Goal: Transaction & Acquisition: Download file/media

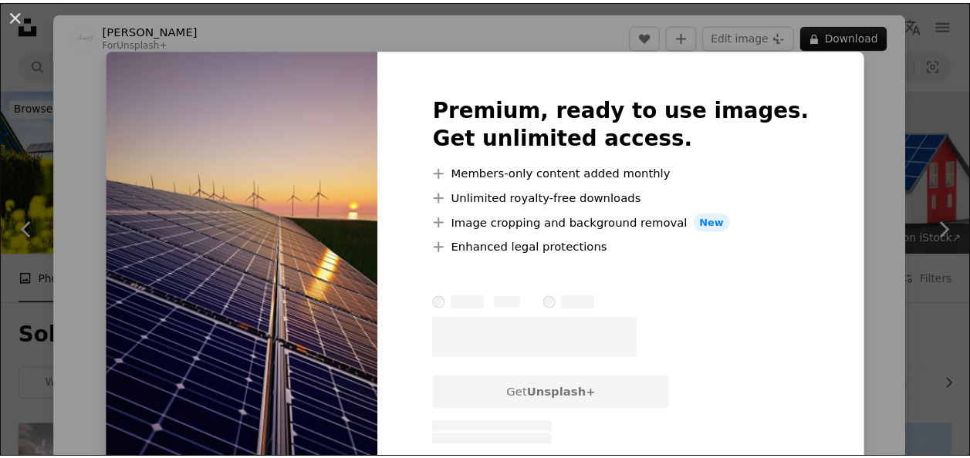
scroll to position [540, 0]
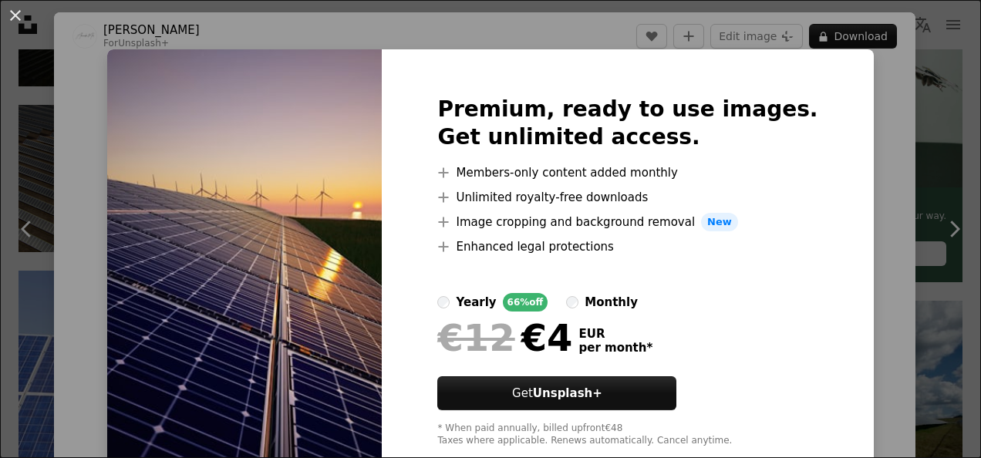
click at [825, 97] on div "Premium, ready to use images. Get unlimited access. A plus sign Members-only co…" at bounding box center [627, 271] width 491 height 444
click at [933, 35] on div "An X shape Premium, ready to use images. Get unlimited access. A plus sign Memb…" at bounding box center [490, 229] width 981 height 458
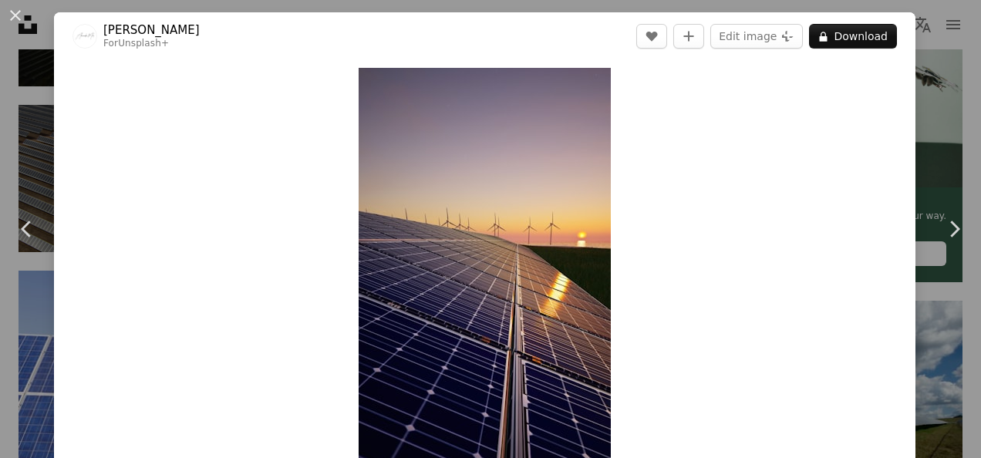
click at [0, 125] on div "An X shape Chevron left Chevron right Alexander Mils For Unsplash+ A heart A pl…" at bounding box center [490, 229] width 981 height 458
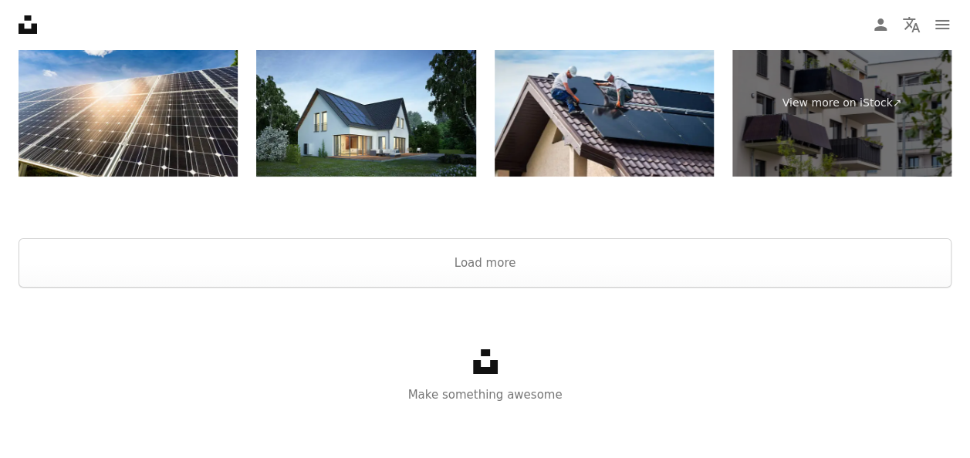
scroll to position [2824, 0]
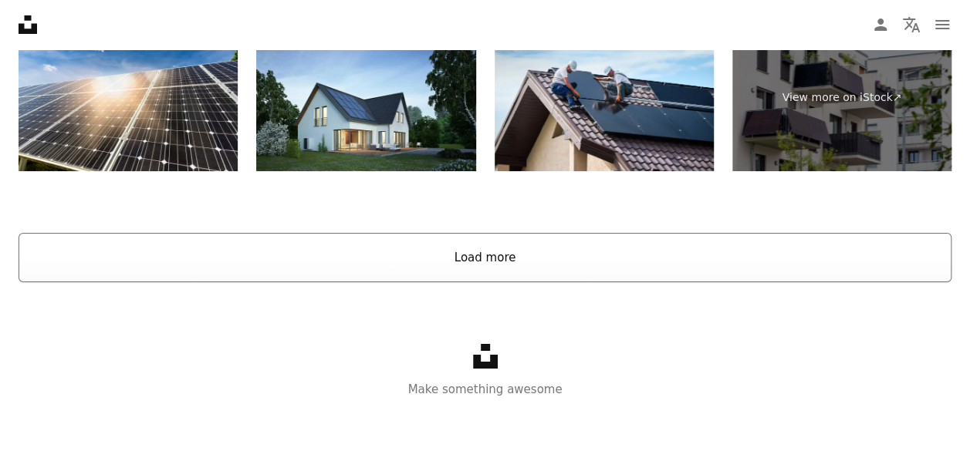
click at [514, 244] on button "Load more" at bounding box center [485, 257] width 933 height 49
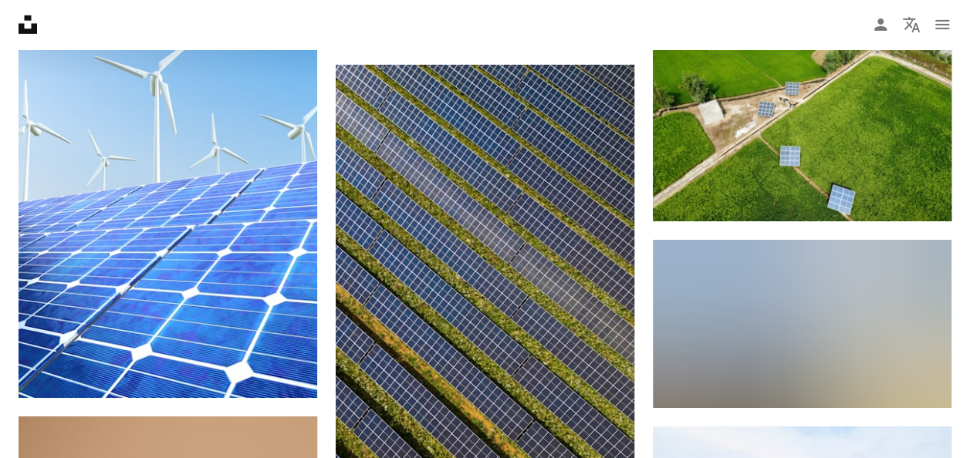
scroll to position [2593, 0]
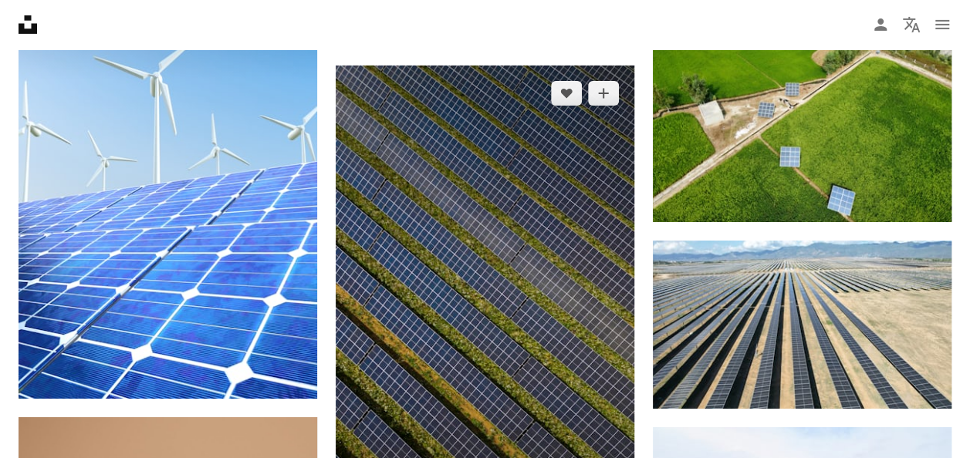
click at [512, 227] on img at bounding box center [485, 331] width 299 height 531
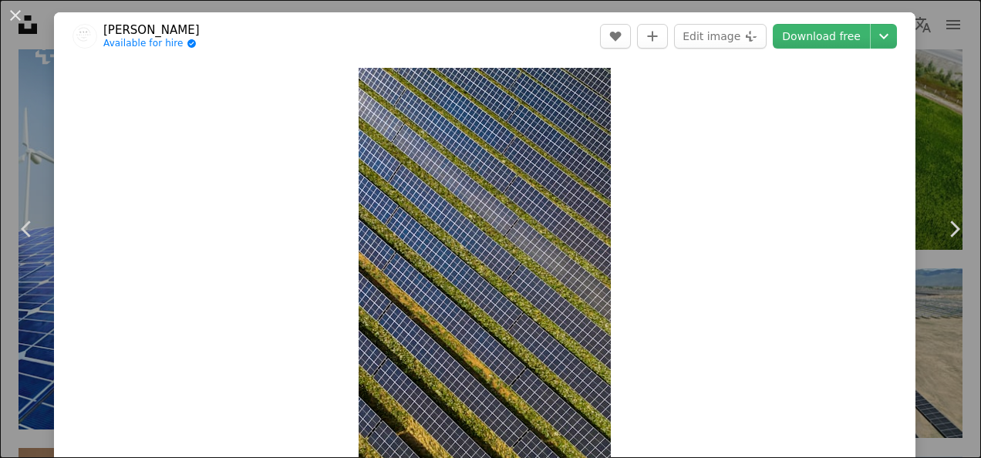
click at [727, 133] on div "Zoom in" at bounding box center [485, 292] width 862 height 464
click at [944, 131] on div "An X shape Chevron left Chevron right Philipp Available for hire A checkmark in…" at bounding box center [490, 229] width 981 height 458
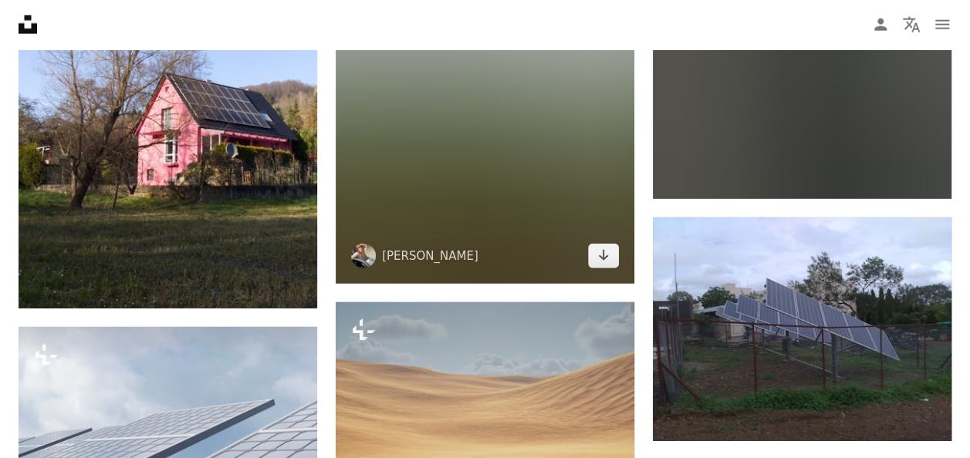
scroll to position [7529, 0]
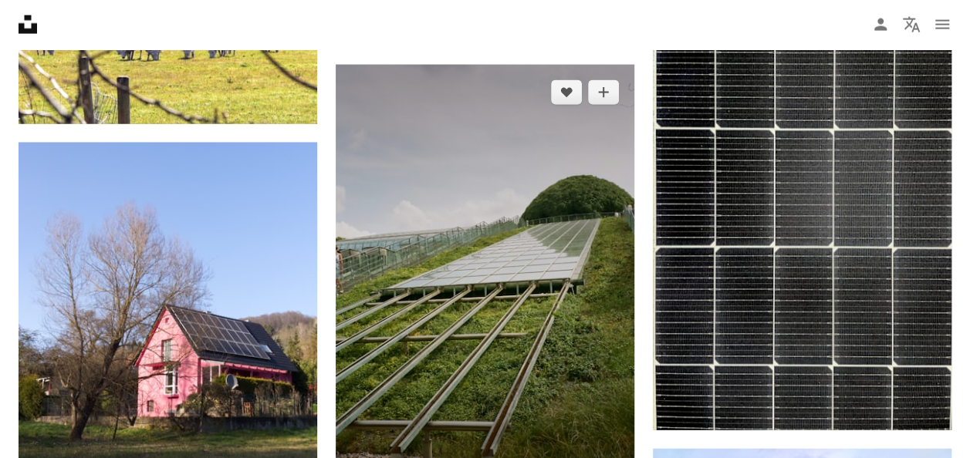
click at [536, 212] on img at bounding box center [485, 290] width 299 height 450
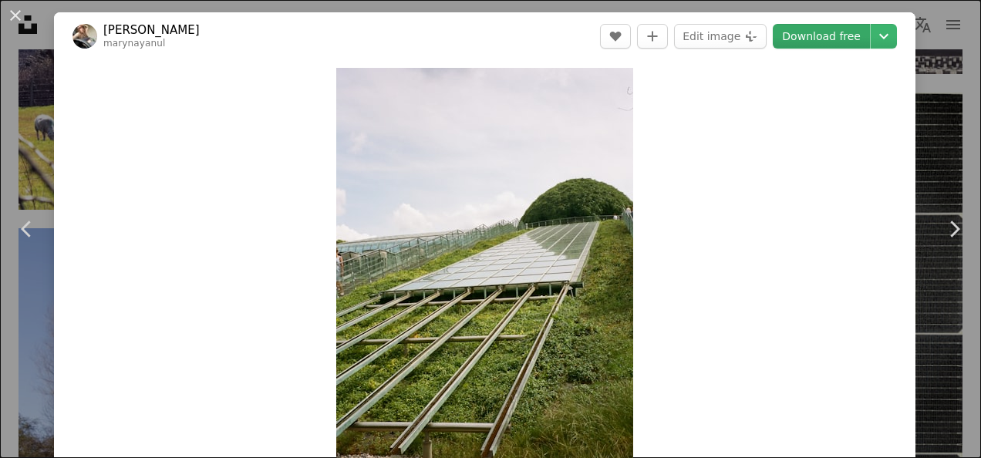
click at [790, 44] on link "Download free" at bounding box center [821, 36] width 97 height 25
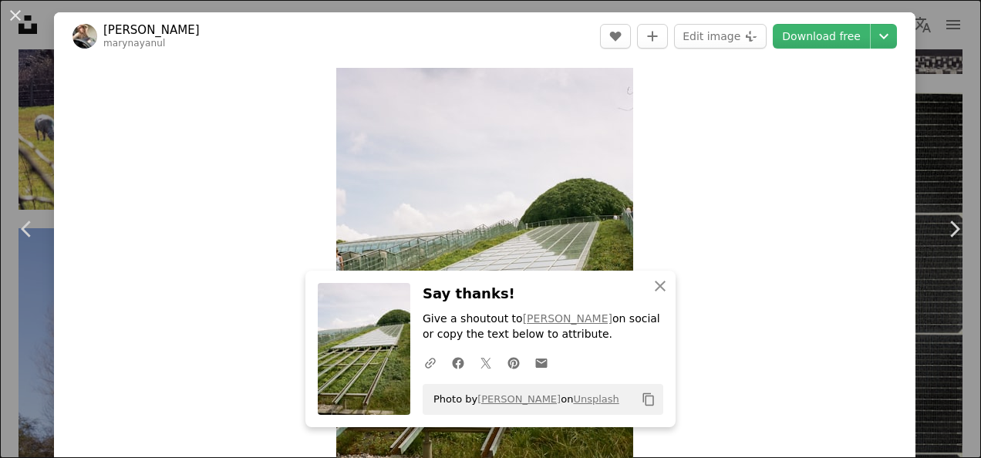
click at [42, 149] on div "An X shape Chevron left Chevron right An X shape Close Say thanks! Give a shout…" at bounding box center [490, 229] width 981 height 458
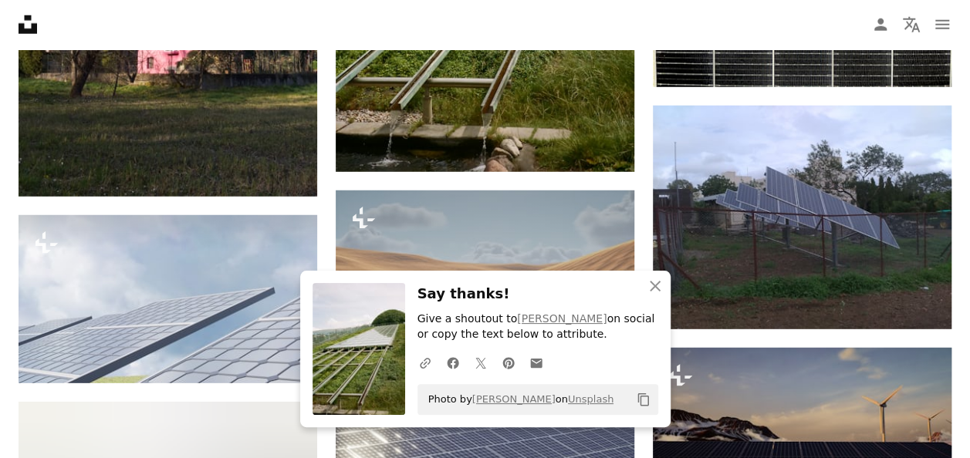
scroll to position [7992, 0]
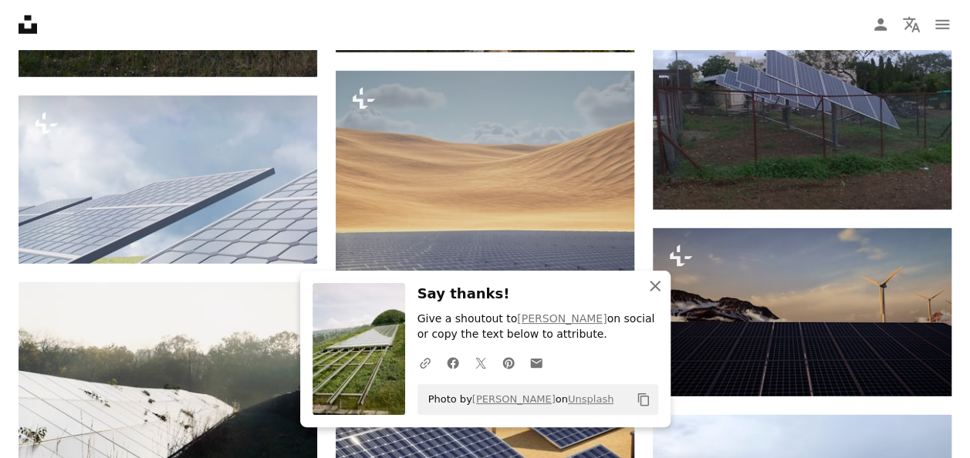
click at [660, 290] on icon "An X shape" at bounding box center [655, 286] width 19 height 19
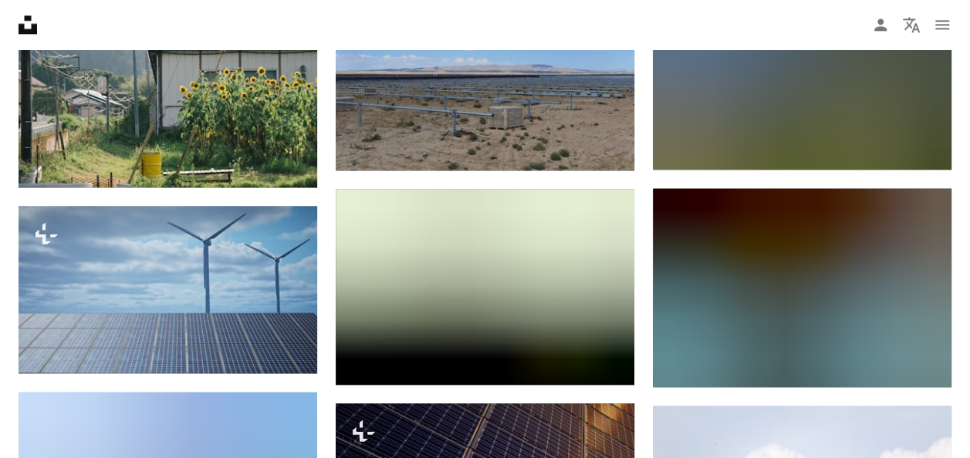
scroll to position [9689, 0]
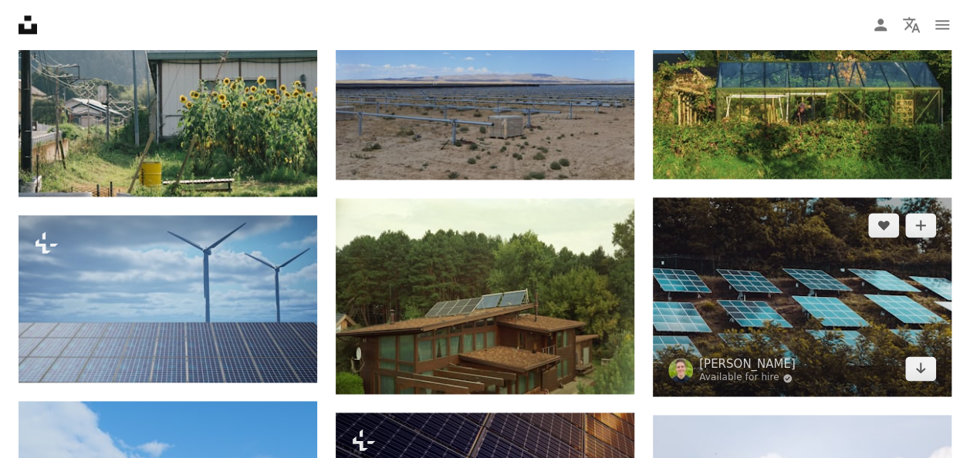
click at [731, 253] on img at bounding box center [802, 296] width 299 height 199
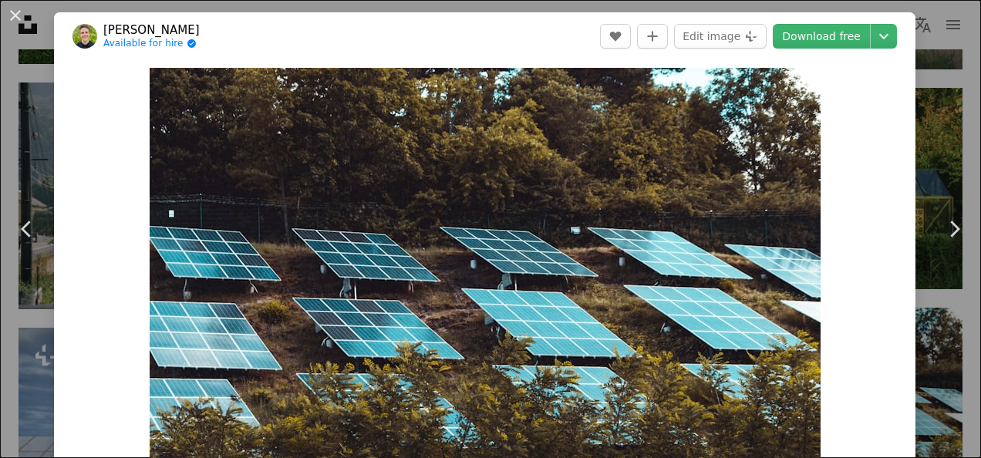
click at [923, 140] on div "An X shape Chevron left Chevron right [PERSON_NAME] Available for hire A checkm…" at bounding box center [490, 229] width 981 height 458
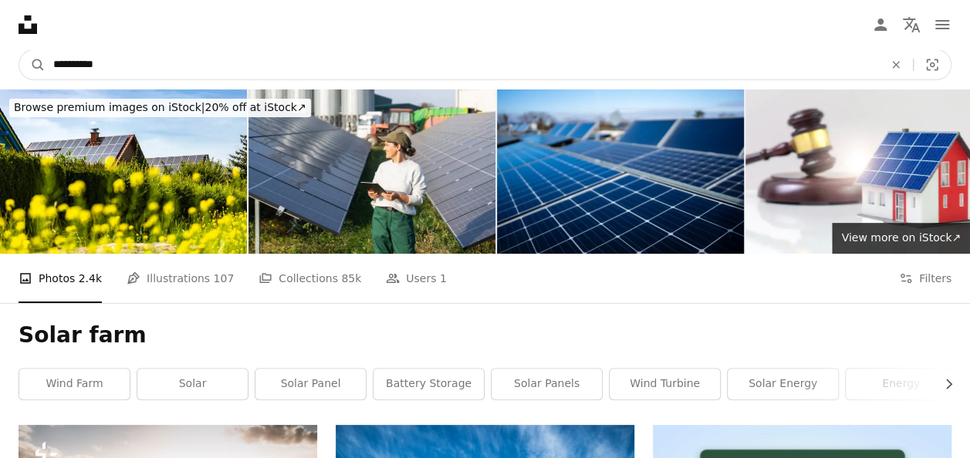
drag, startPoint x: 201, startPoint y: 67, endPoint x: -3, endPoint y: 63, distance: 203.7
type input "****"
click at [19, 50] on button "A magnifying glass" at bounding box center [32, 64] width 26 height 29
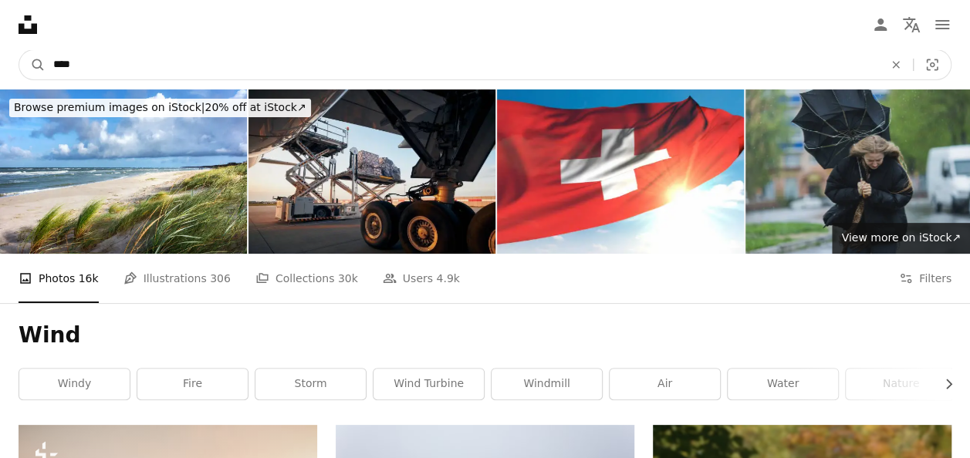
click at [201, 62] on input "****" at bounding box center [462, 64] width 833 height 29
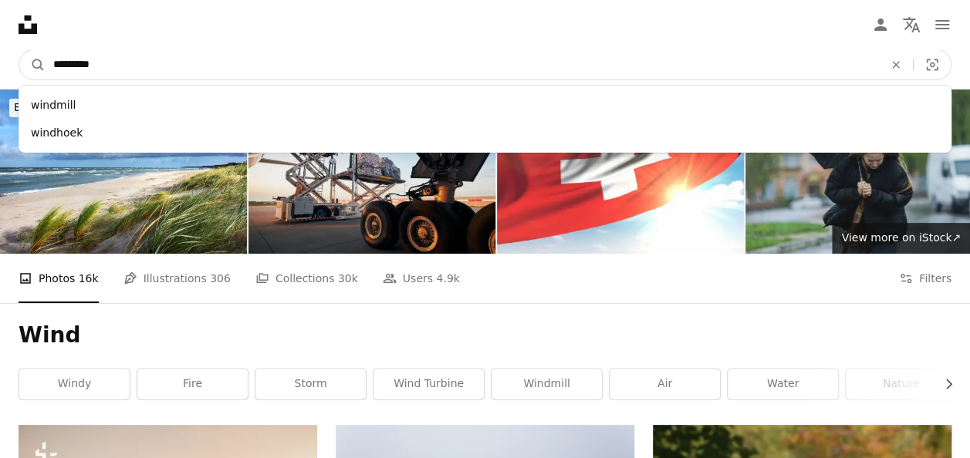
type input "*********"
click at [19, 50] on button "A magnifying glass" at bounding box center [32, 64] width 26 height 29
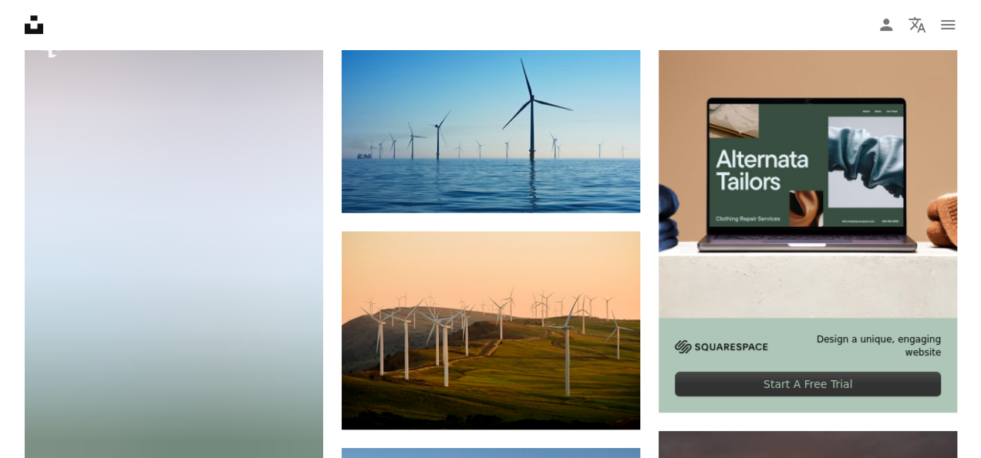
scroll to position [386, 0]
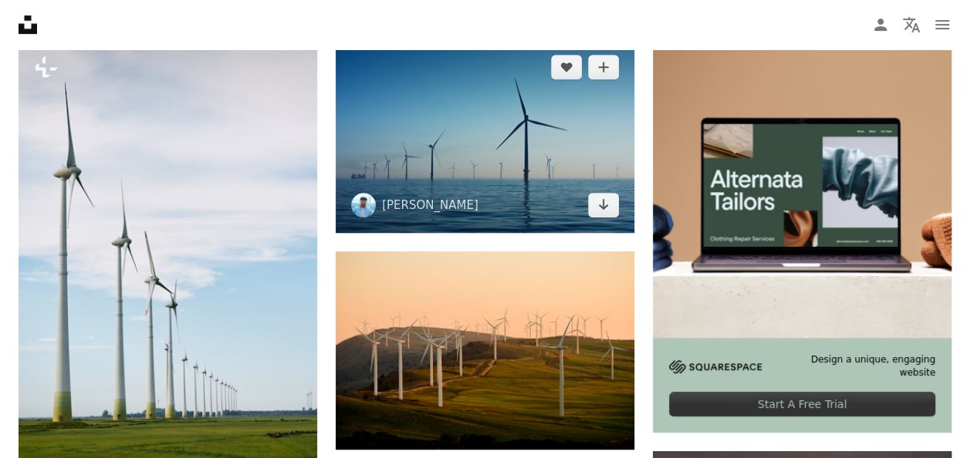
click at [424, 116] on img at bounding box center [485, 136] width 299 height 194
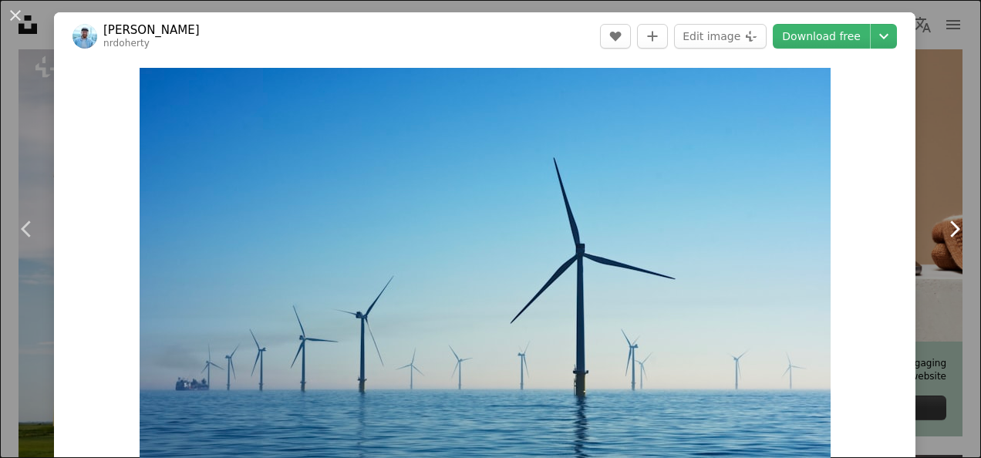
click at [943, 170] on link "Chevron right" at bounding box center [954, 229] width 54 height 148
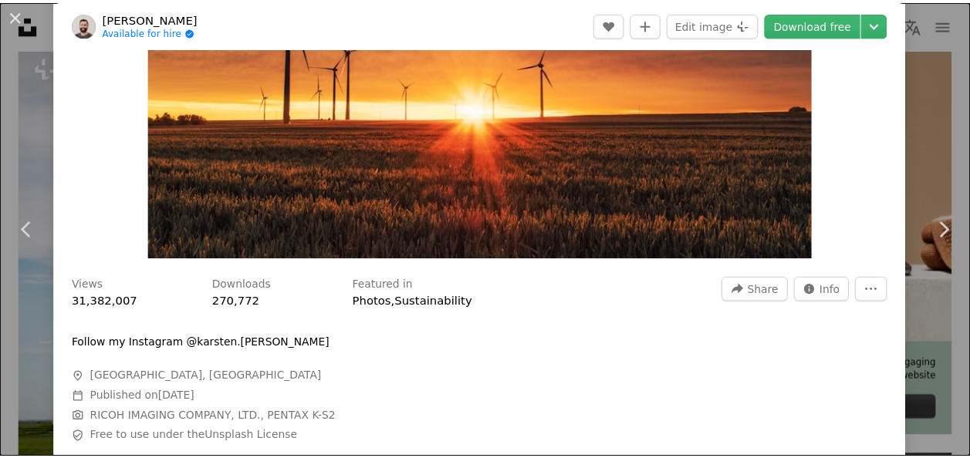
scroll to position [386, 0]
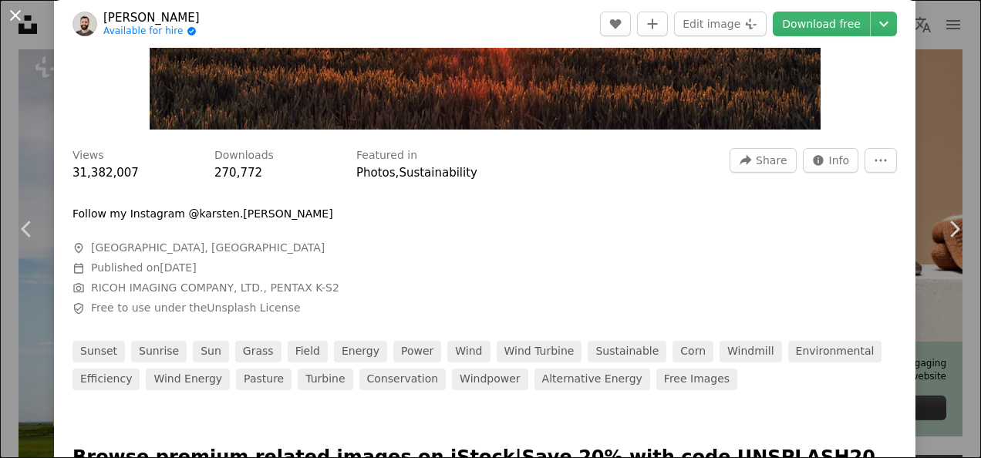
click at [19, 17] on button "An X shape" at bounding box center [15, 15] width 19 height 19
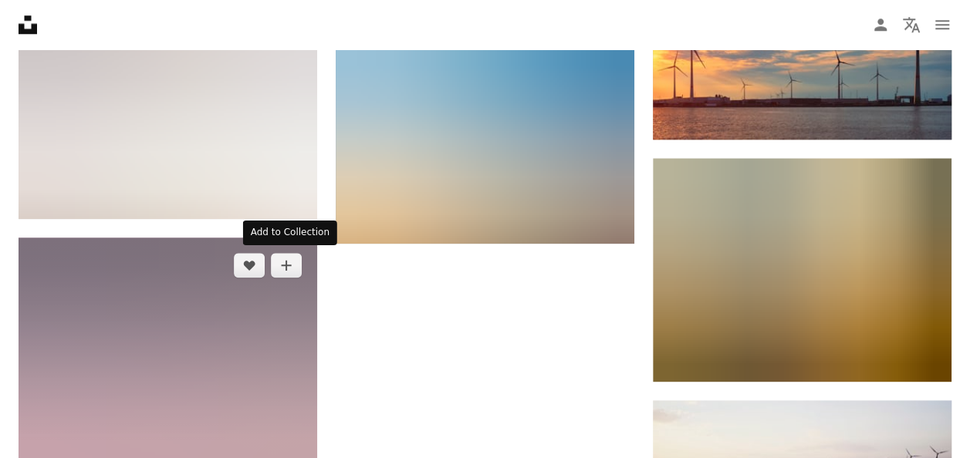
scroll to position [3626, 0]
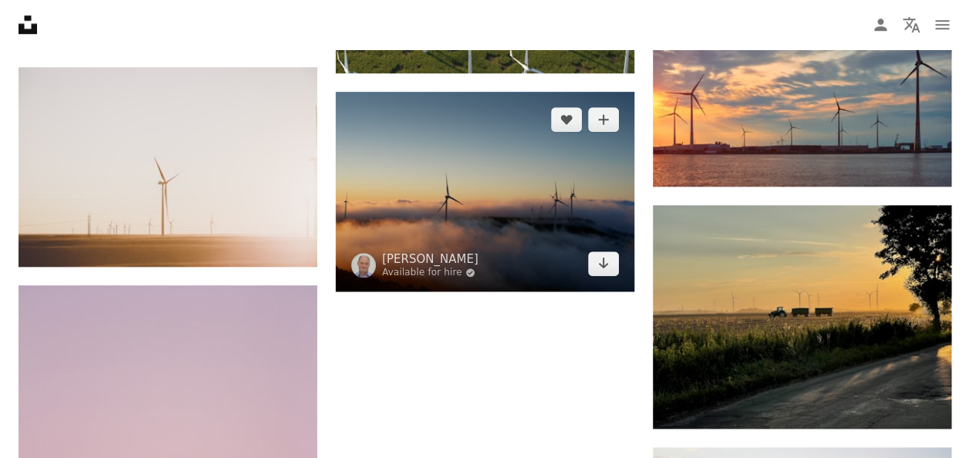
click at [508, 162] on img at bounding box center [485, 191] width 299 height 199
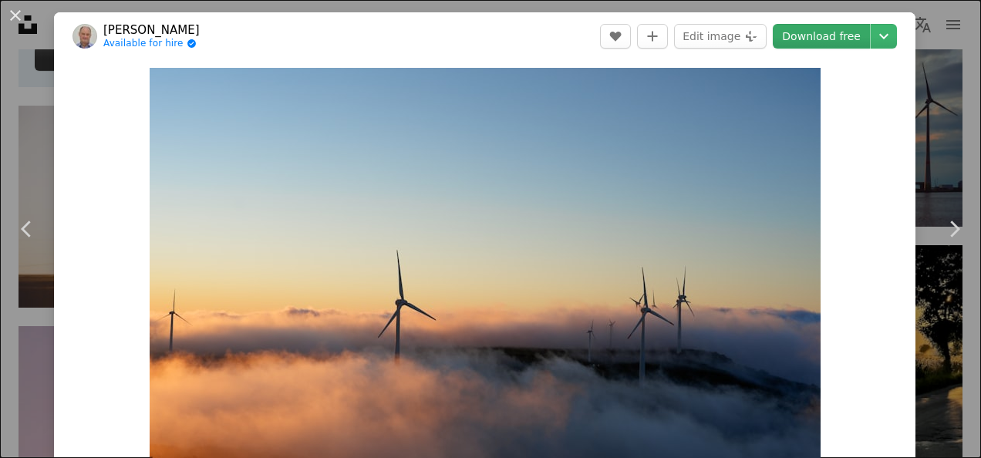
click at [801, 34] on link "Download free" at bounding box center [821, 36] width 97 height 25
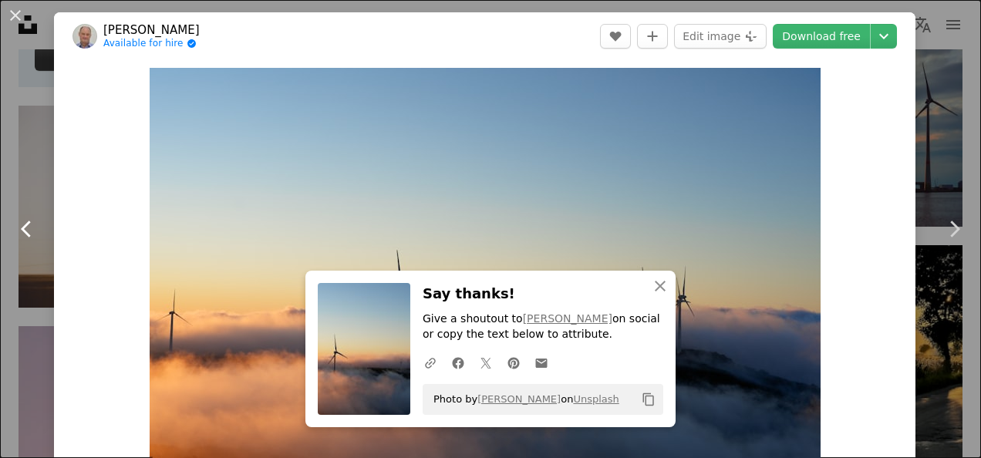
click at [25, 156] on link "Chevron left" at bounding box center [27, 229] width 54 height 148
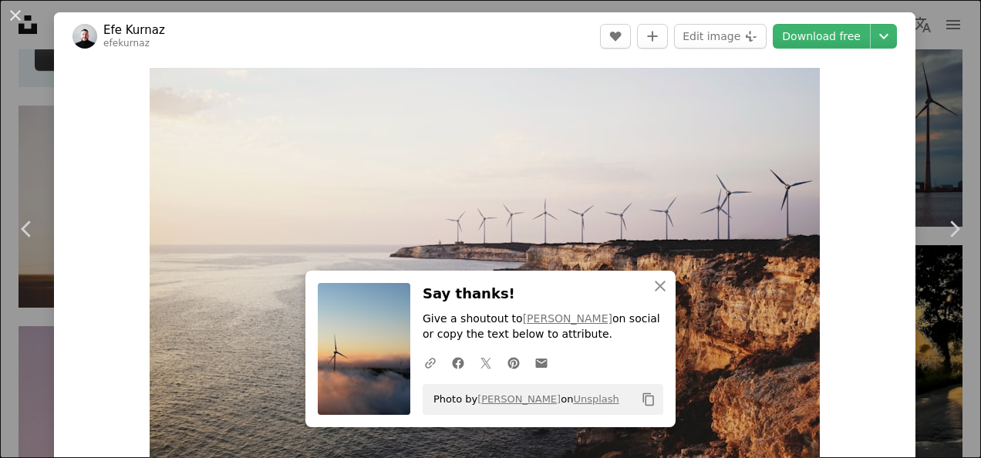
click at [916, 62] on div "An X shape Chevron left Chevron right An X shape Close Say thanks! Give a shout…" at bounding box center [490, 229] width 981 height 458
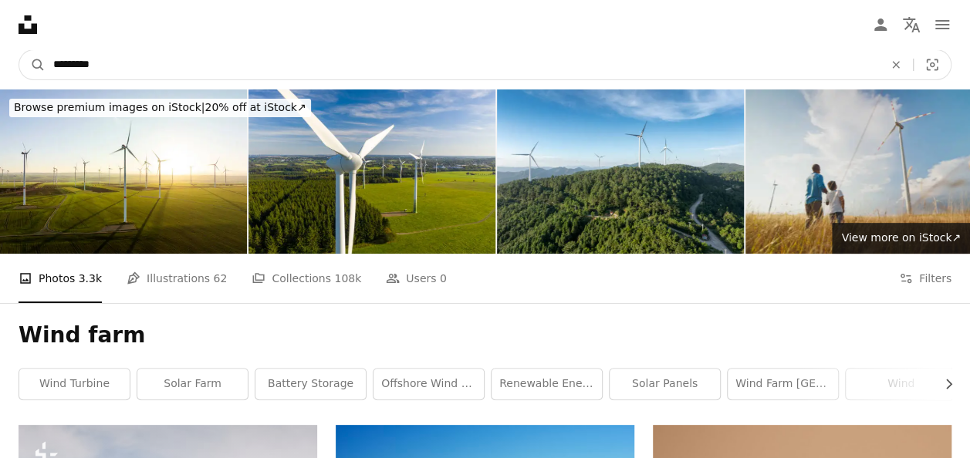
drag, startPoint x: 133, startPoint y: 66, endPoint x: 0, endPoint y: 80, distance: 133.4
click at [5, 79] on nav "A magnifying glass ********* An X shape Visual search Filters Get Unsplash+ Log…" at bounding box center [485, 64] width 970 height 49
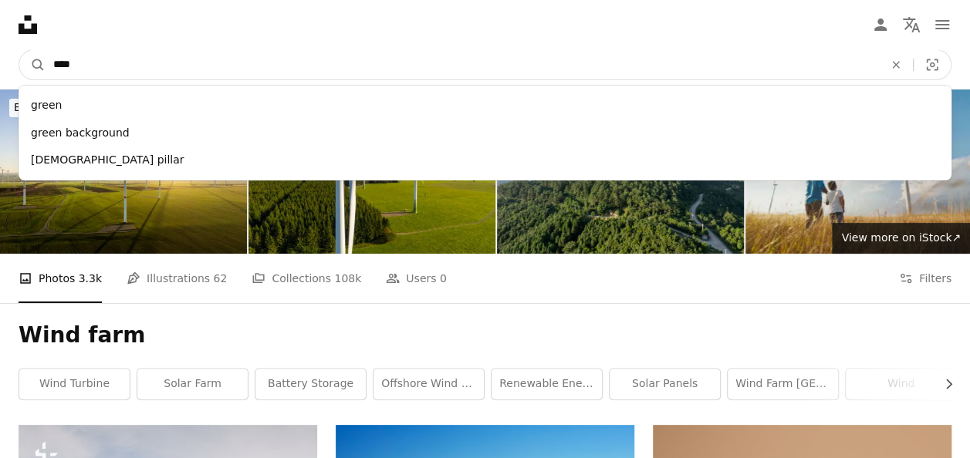
type input "*****"
click button "A magnifying glass" at bounding box center [32, 64] width 26 height 29
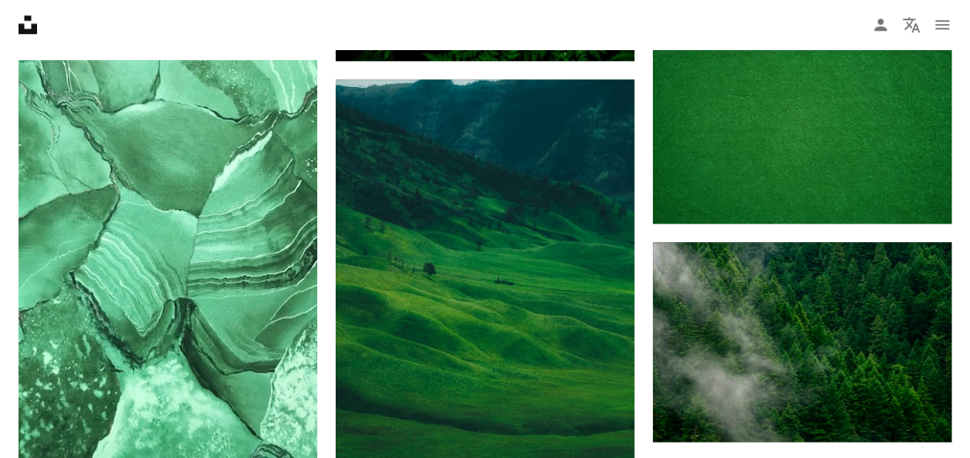
scroll to position [849, 0]
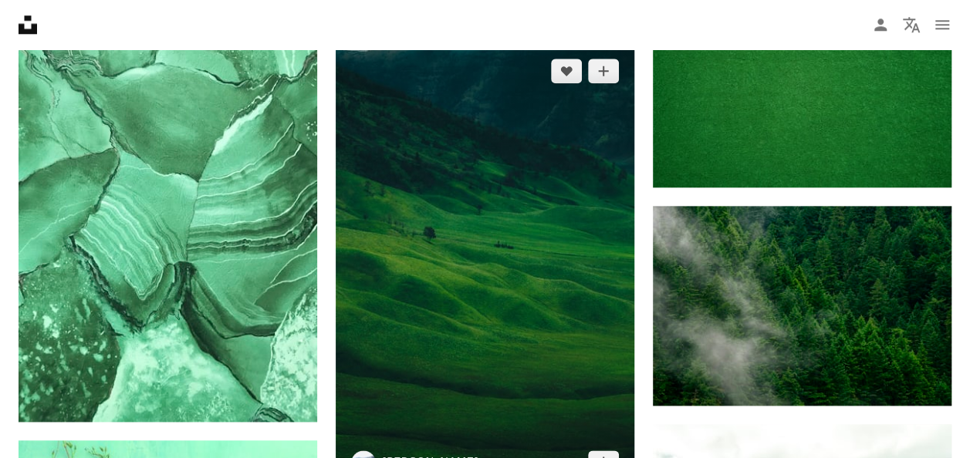
click at [430, 165] on img at bounding box center [485, 267] width 299 height 448
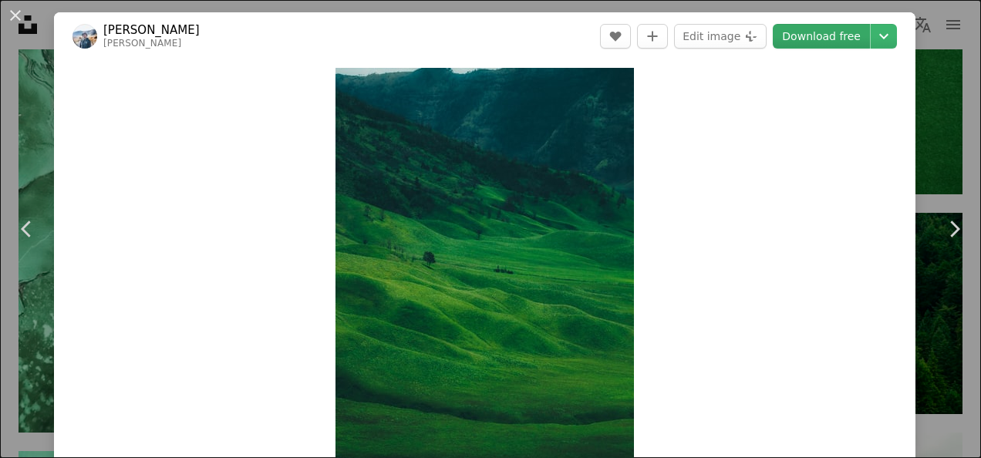
click at [840, 35] on link "Download free" at bounding box center [821, 36] width 97 height 25
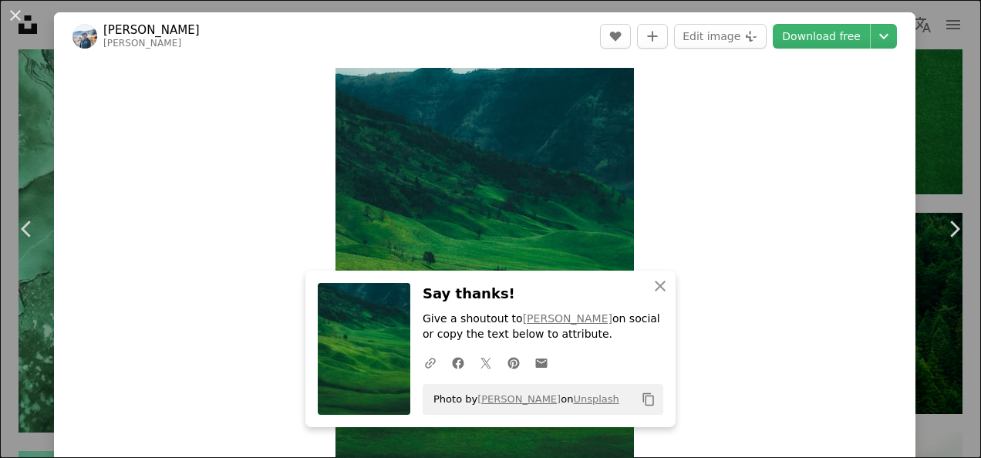
click at [43, 113] on div "An X shape Chevron left Chevron right An X shape Close Say thanks! Give a shout…" at bounding box center [490, 229] width 981 height 458
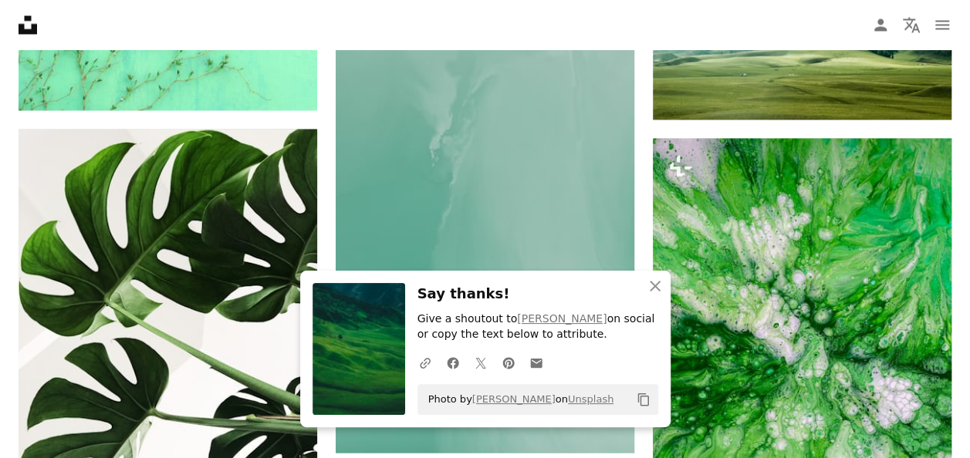
scroll to position [1388, 0]
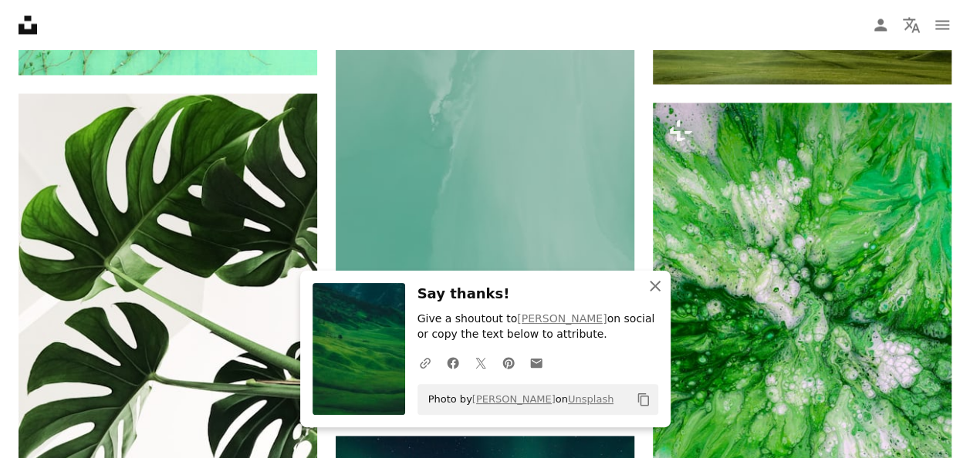
click at [659, 282] on icon "button" at bounding box center [655, 286] width 11 height 11
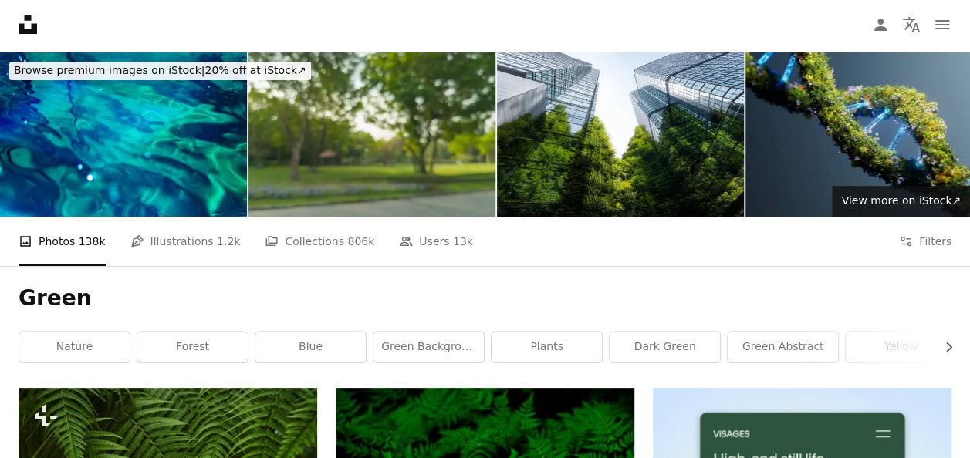
scroll to position [0, 0]
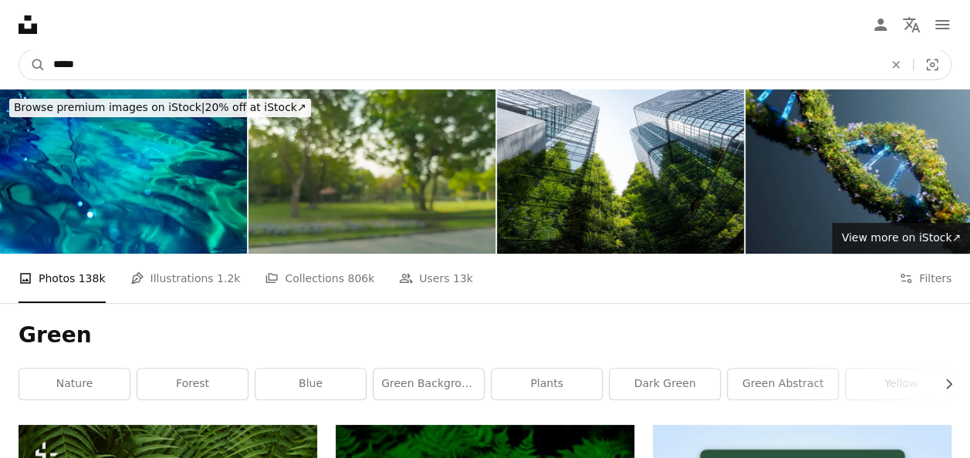
click at [154, 76] on input "*****" at bounding box center [462, 64] width 833 height 29
type input "**********"
click button "A magnifying glass" at bounding box center [32, 64] width 26 height 29
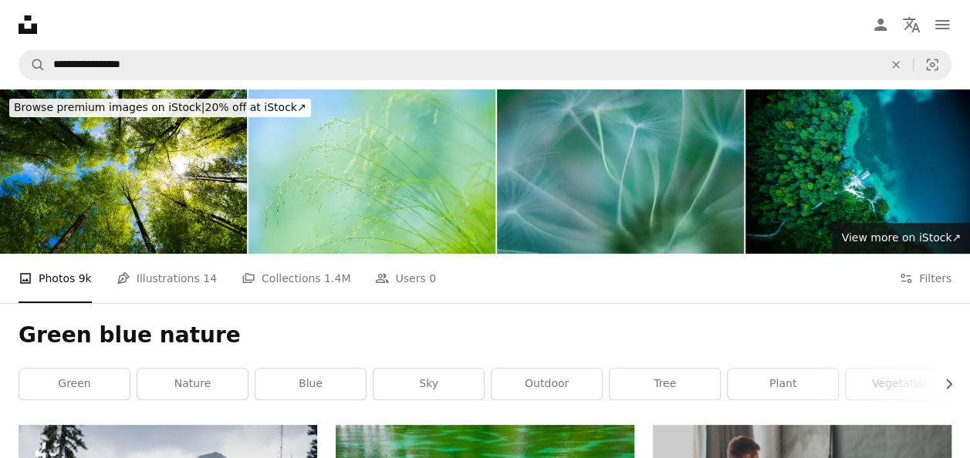
click at [611, 136] on img at bounding box center [620, 171] width 247 height 164
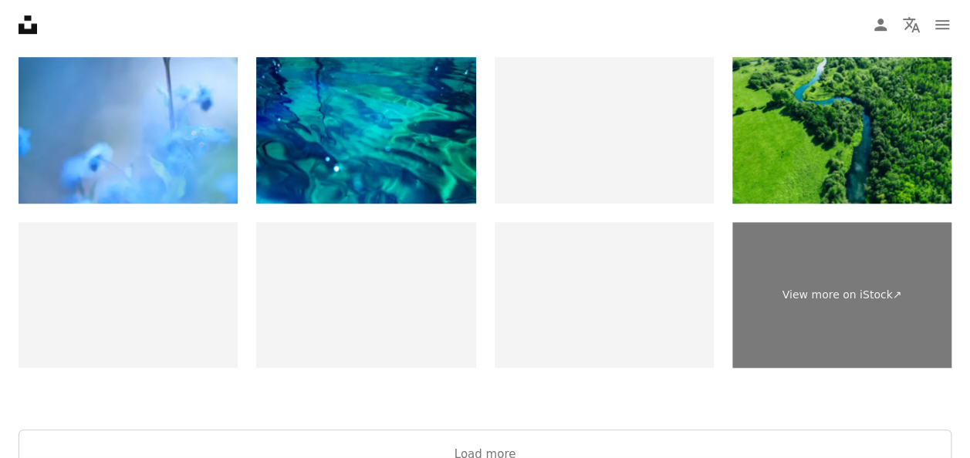
scroll to position [3548, 0]
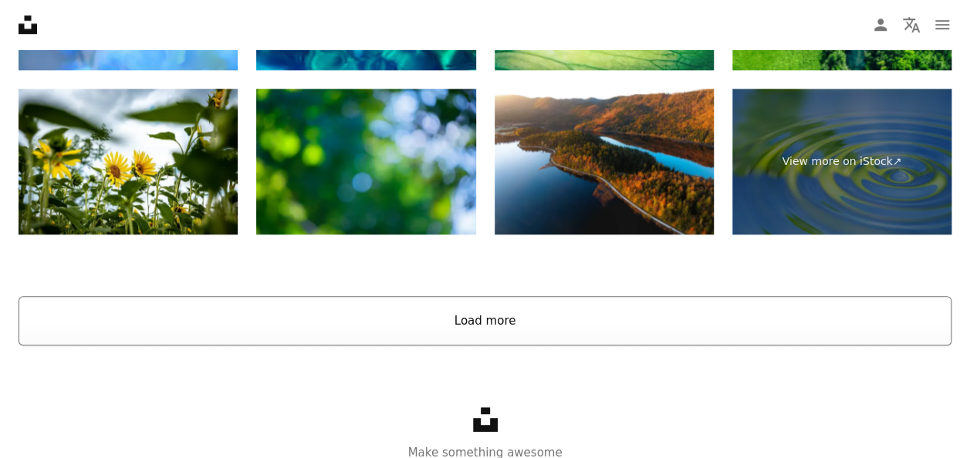
click at [569, 309] on button "Load more" at bounding box center [485, 320] width 933 height 49
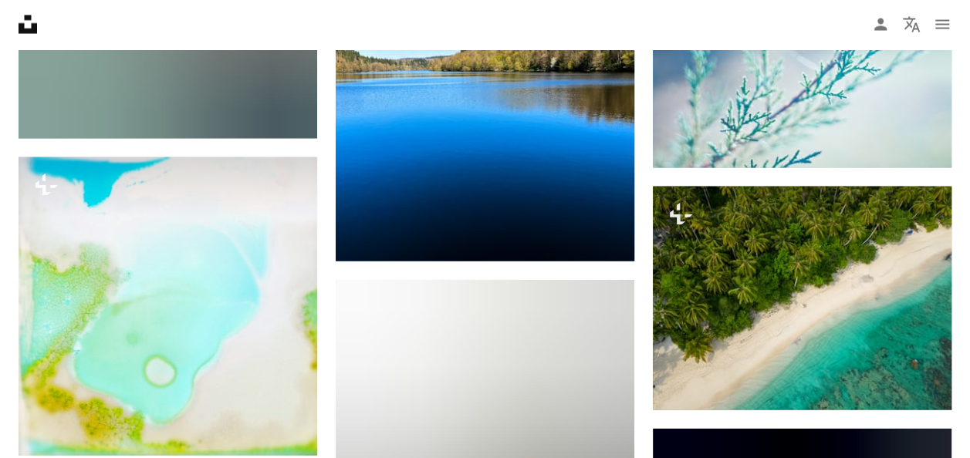
scroll to position [7251, 0]
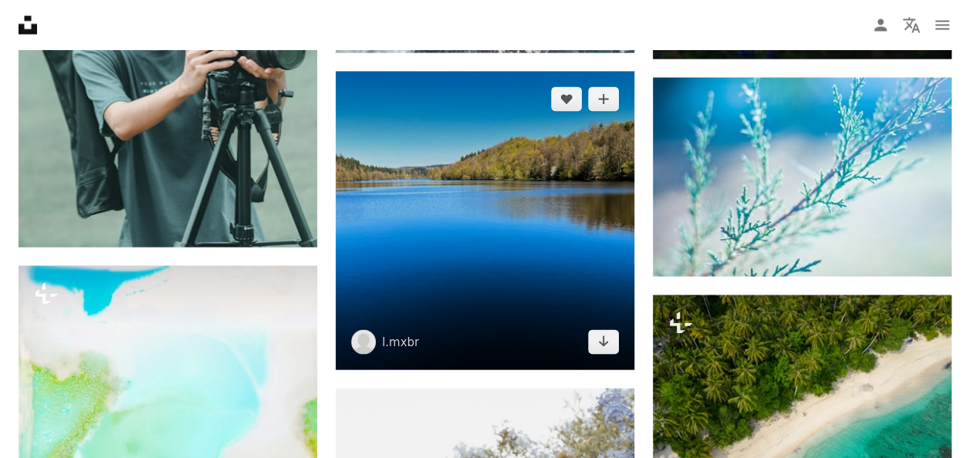
click at [575, 181] on img at bounding box center [485, 220] width 299 height 299
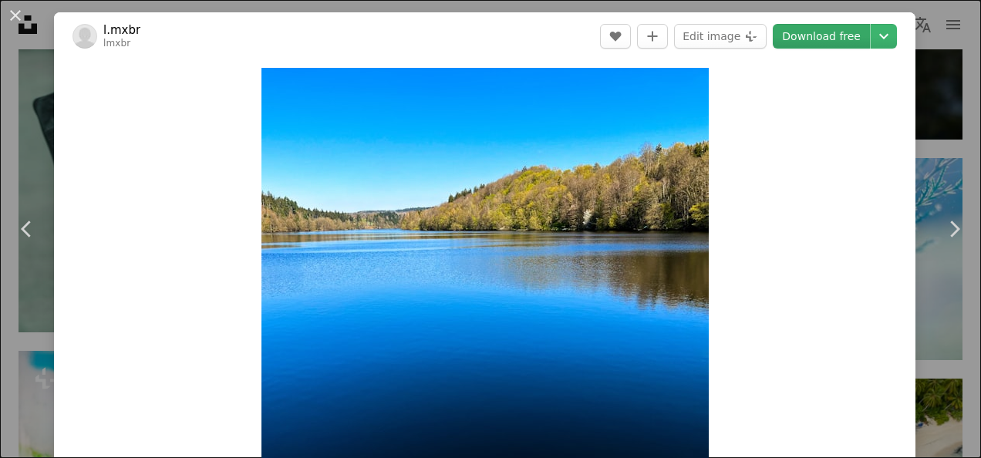
click at [838, 32] on link "Download free" at bounding box center [821, 36] width 97 height 25
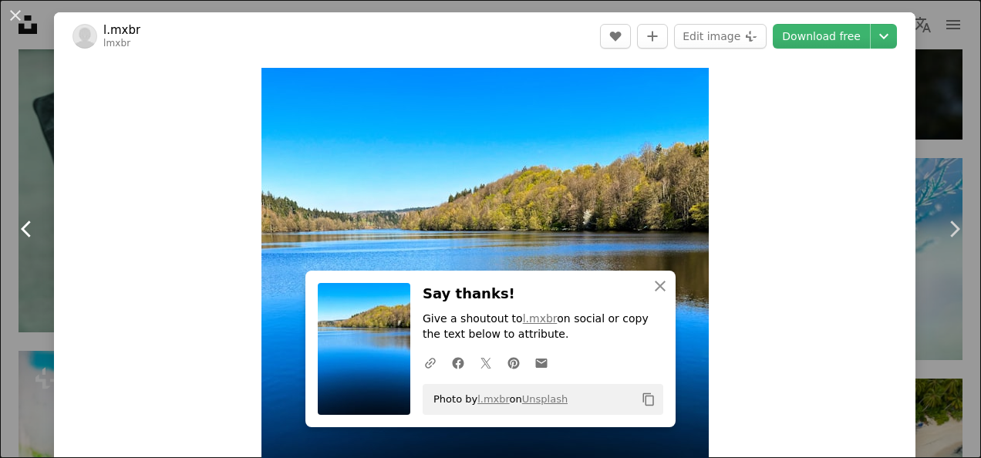
click at [46, 171] on link "Chevron left" at bounding box center [27, 229] width 54 height 148
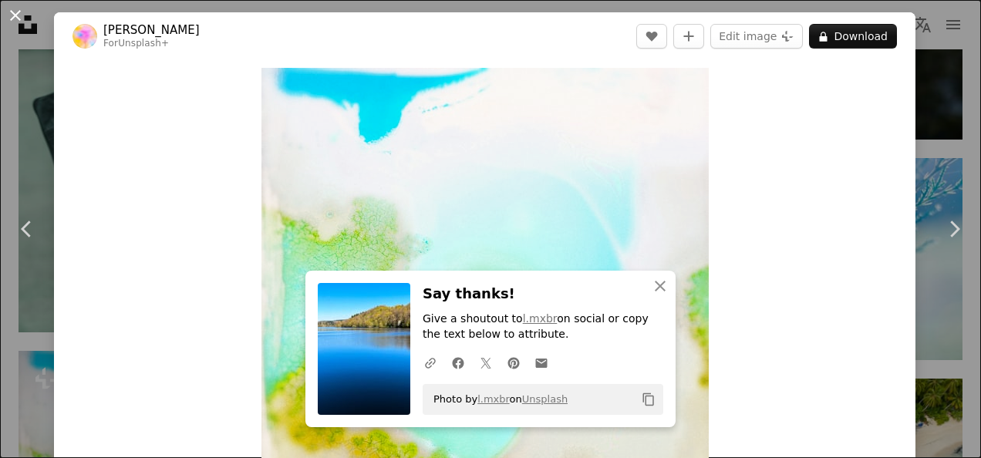
click at [22, 17] on button "An X shape" at bounding box center [15, 15] width 19 height 19
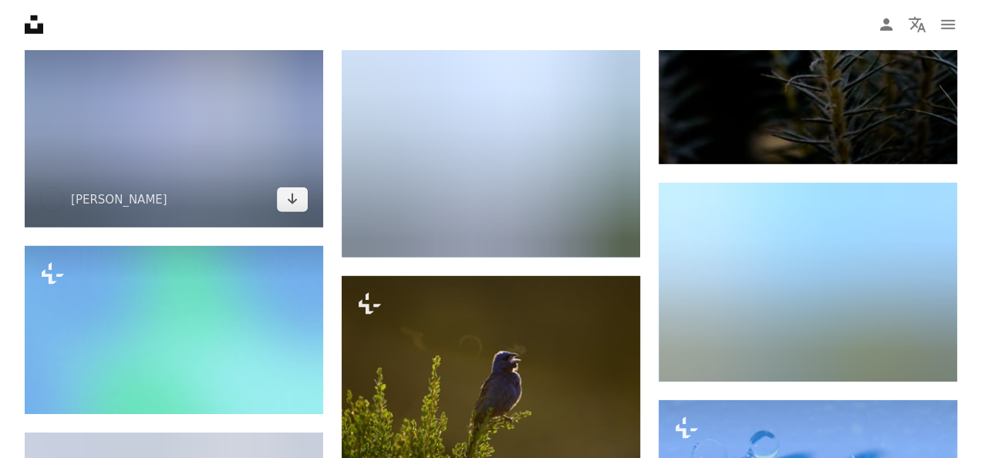
scroll to position [8022, 0]
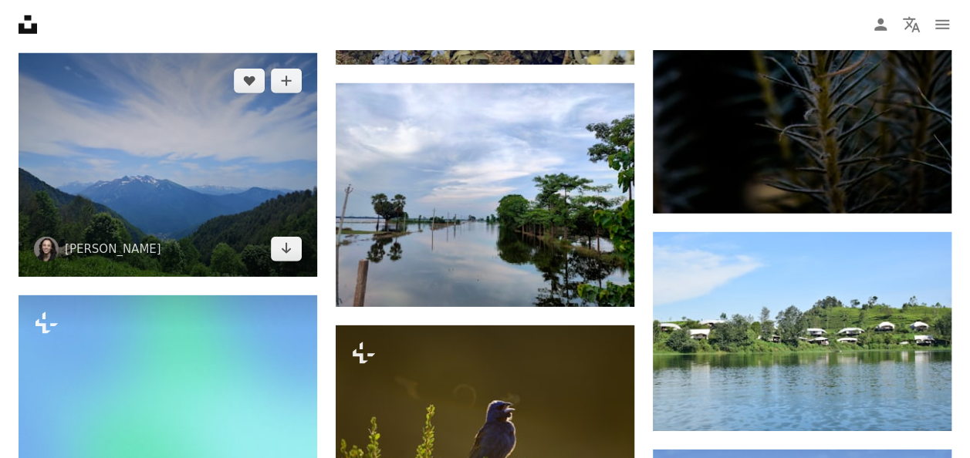
click at [222, 163] on img at bounding box center [168, 165] width 299 height 224
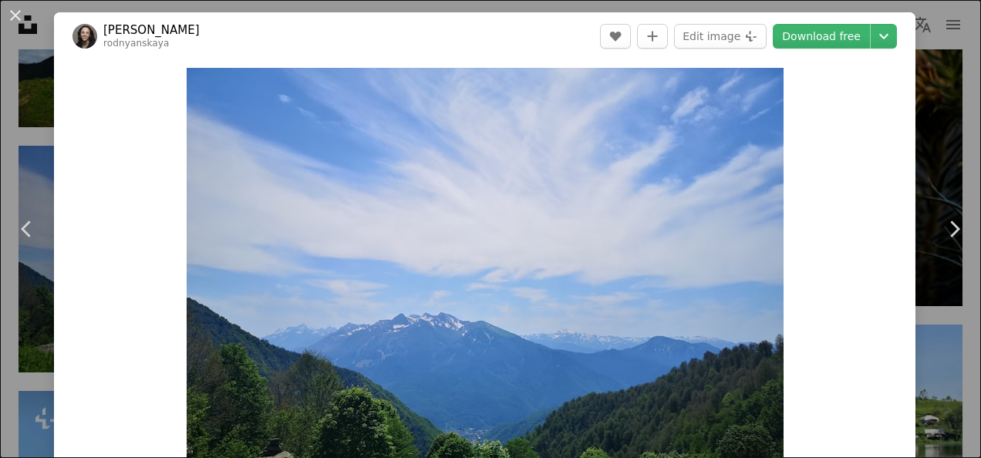
click at [475, 39] on header "[PERSON_NAME] rodnyanskaya A heart A plus sign Edit image Plus sign for Unsplas…" at bounding box center [485, 36] width 862 height 48
